Goal: Task Accomplishment & Management: Manage account settings

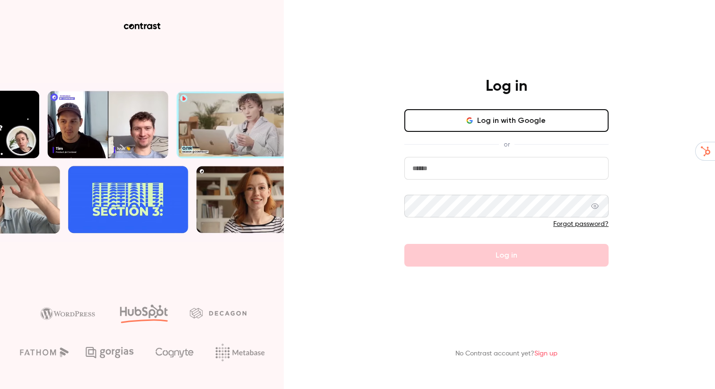
click at [494, 120] on button "Log in with Google" at bounding box center [507, 120] width 204 height 23
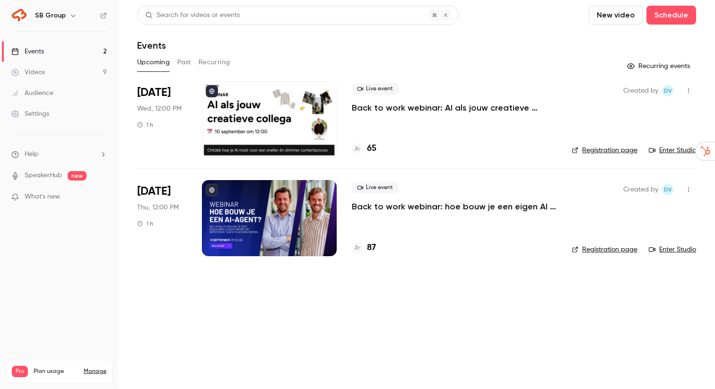
click at [60, 114] on link "Settings" at bounding box center [59, 114] width 118 height 21
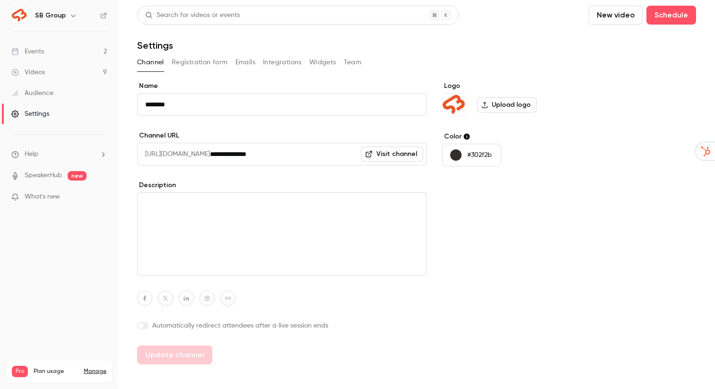
click at [70, 18] on icon "button" at bounding box center [74, 16] width 8 height 8
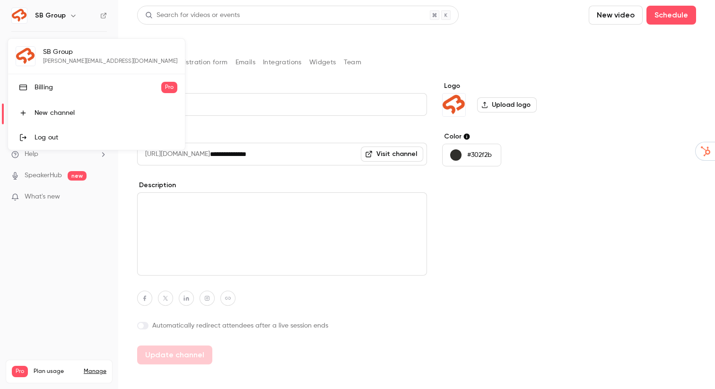
click at [44, 247] on div at bounding box center [357, 194] width 715 height 389
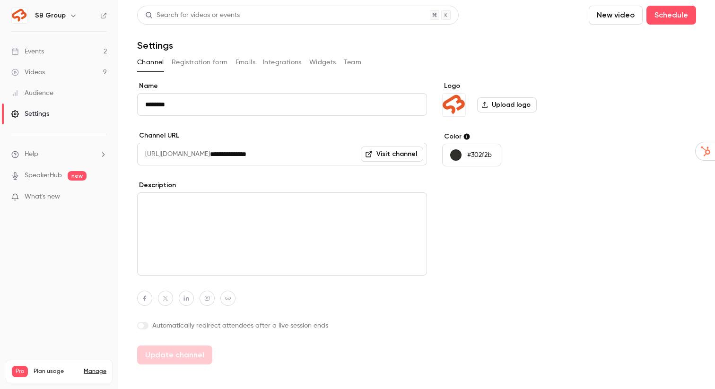
click at [97, 366] on div "Pro Plan usage Manage" at bounding box center [59, 371] width 95 height 11
click at [97, 368] on link "Manage" at bounding box center [95, 372] width 23 height 8
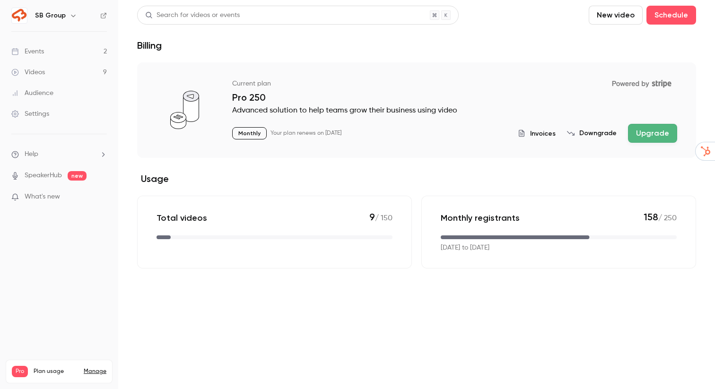
click at [62, 117] on link "Settings" at bounding box center [59, 114] width 118 height 21
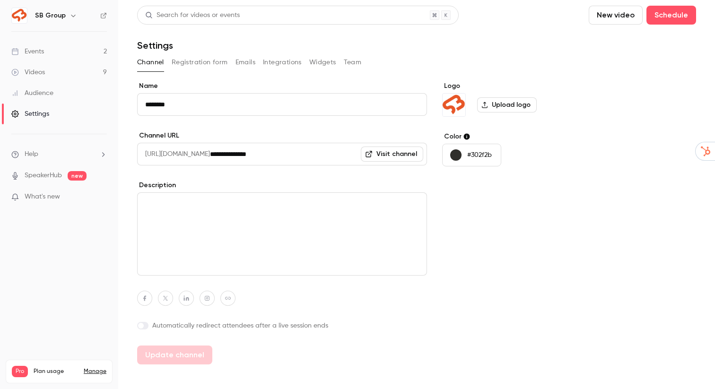
click at [346, 60] on button "Team" at bounding box center [353, 62] width 18 height 15
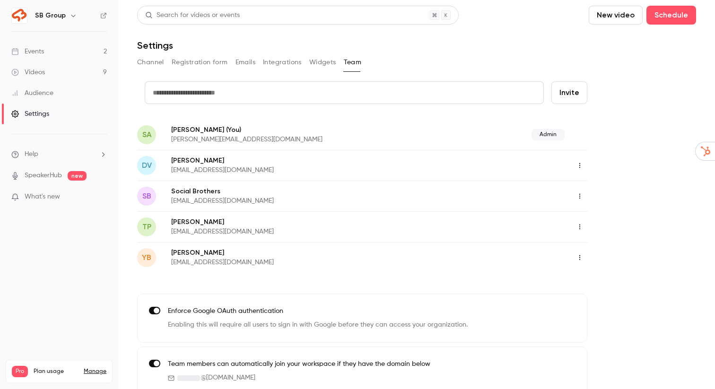
click at [237, 93] on input "text" at bounding box center [344, 92] width 399 height 23
type input "**********"
click at [552, 81] on button "Invite" at bounding box center [570, 92] width 36 height 23
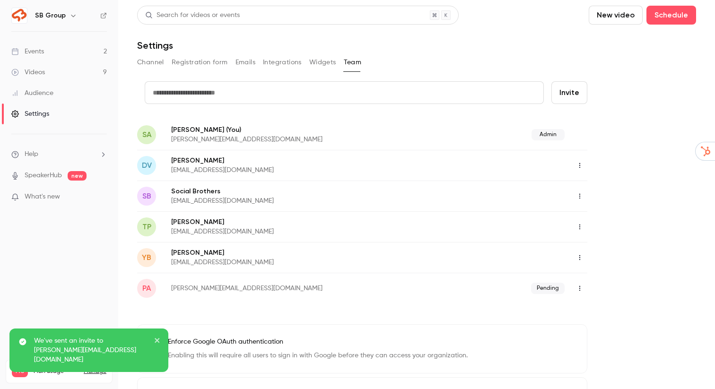
scroll to position [43, 0]
